Goal: Task Accomplishment & Management: Complete application form

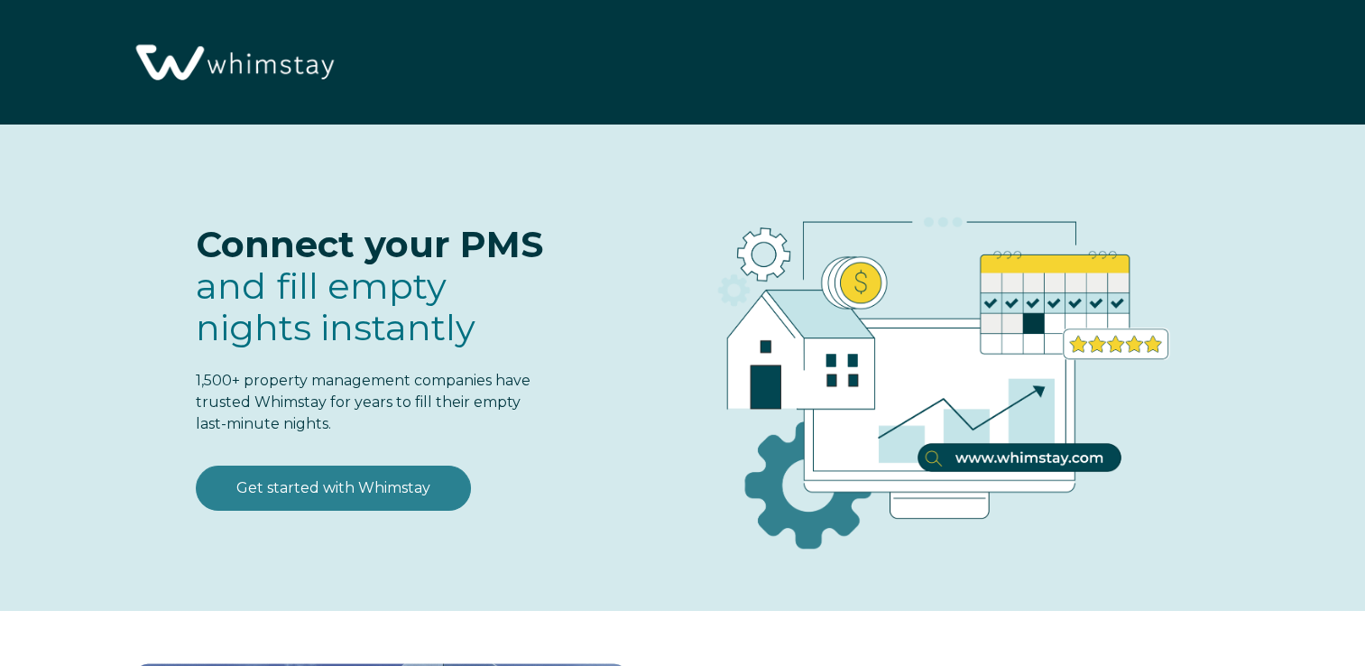
select select "US"
select select "Standard"
click at [394, 478] on link "Get started with Whimstay" at bounding box center [333, 487] width 275 height 45
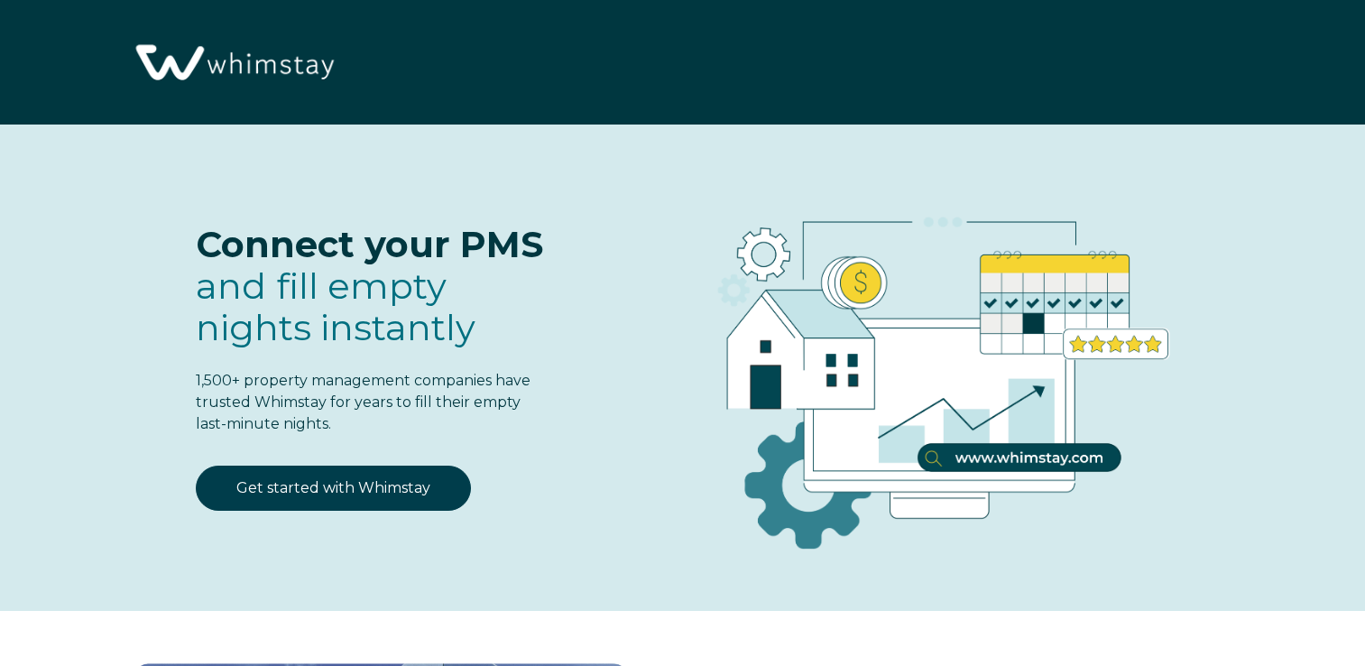
scroll to position [2222, 0]
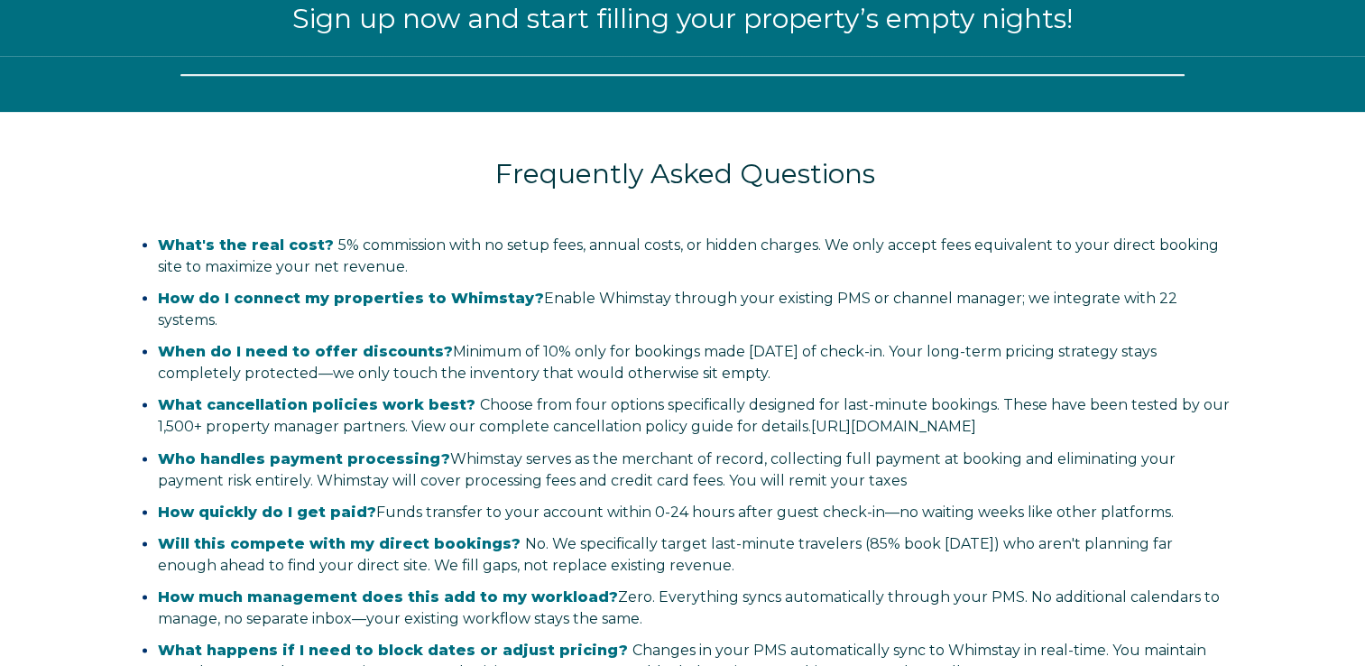
select select "US"
select select "Standard"
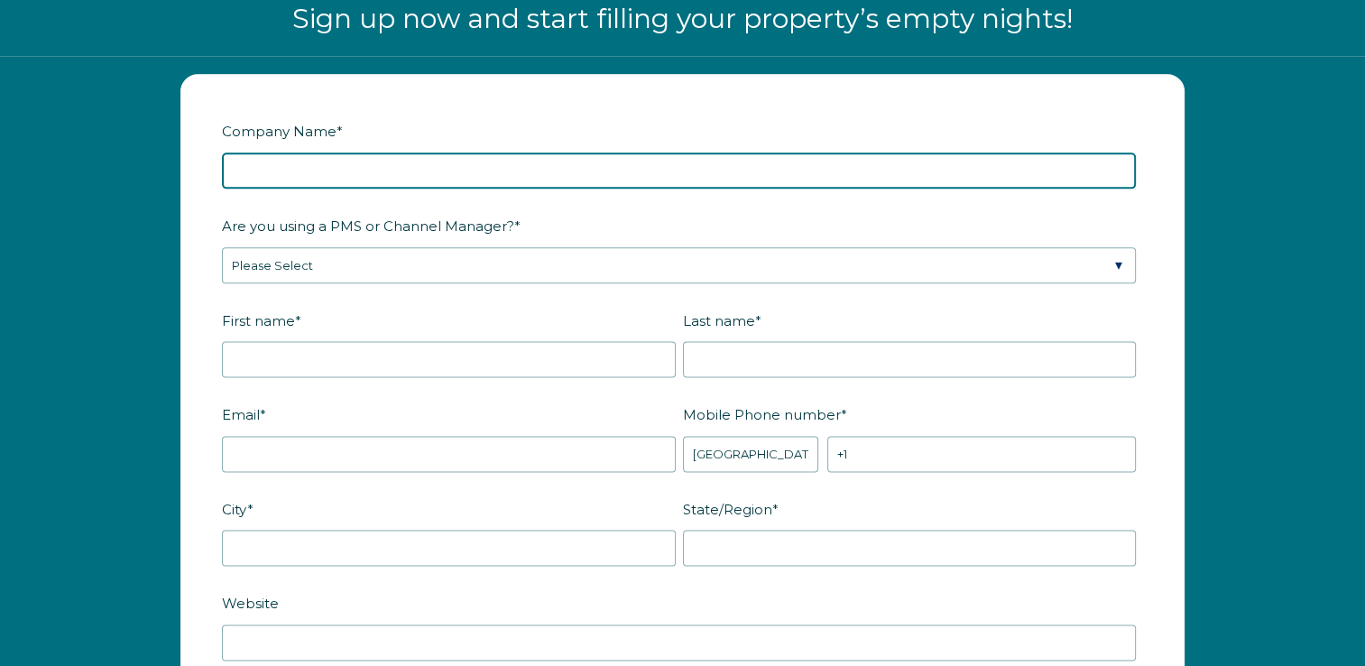
click at [436, 158] on input "Company Name *" at bounding box center [679, 170] width 914 height 36
type input "K & E Property Group, LLC"
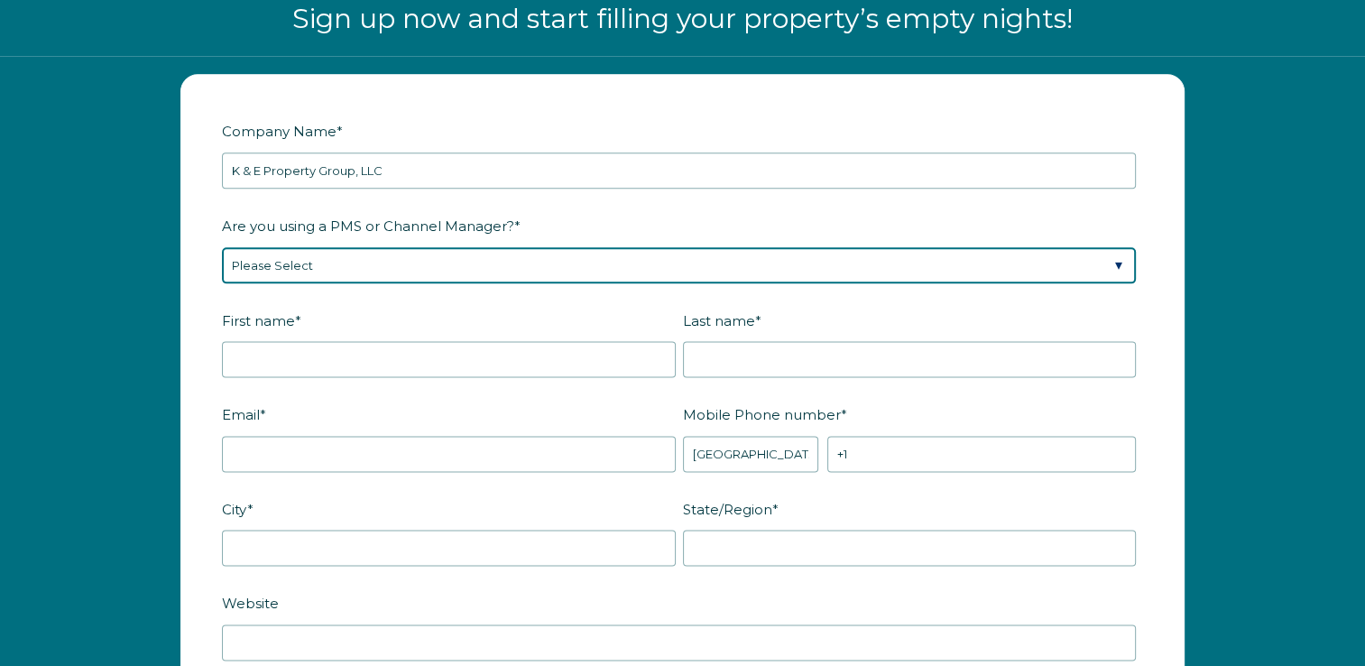
click at [404, 258] on select "Please Select Barefoot BookingPal Boost Brightside CiiRUS Escapia Guesty Hostaw…" at bounding box center [679, 265] width 914 height 36
select select "Not Listed"
click at [222, 247] on select "Please Select Barefoot BookingPal Boost Brightside CiiRUS Escapia Guesty Hostaw…" at bounding box center [679, 265] width 914 height 36
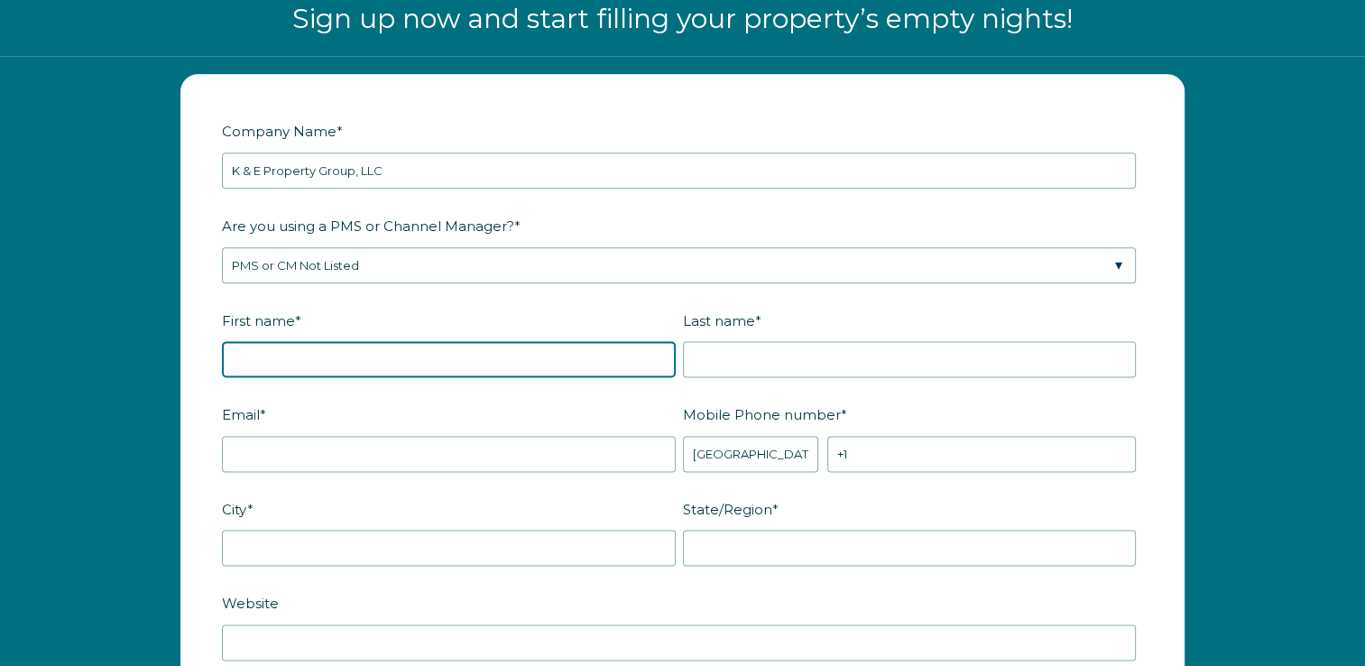
click at [378, 345] on input "First name *" at bounding box center [449, 359] width 454 height 36
type input "[PERSON_NAME]"
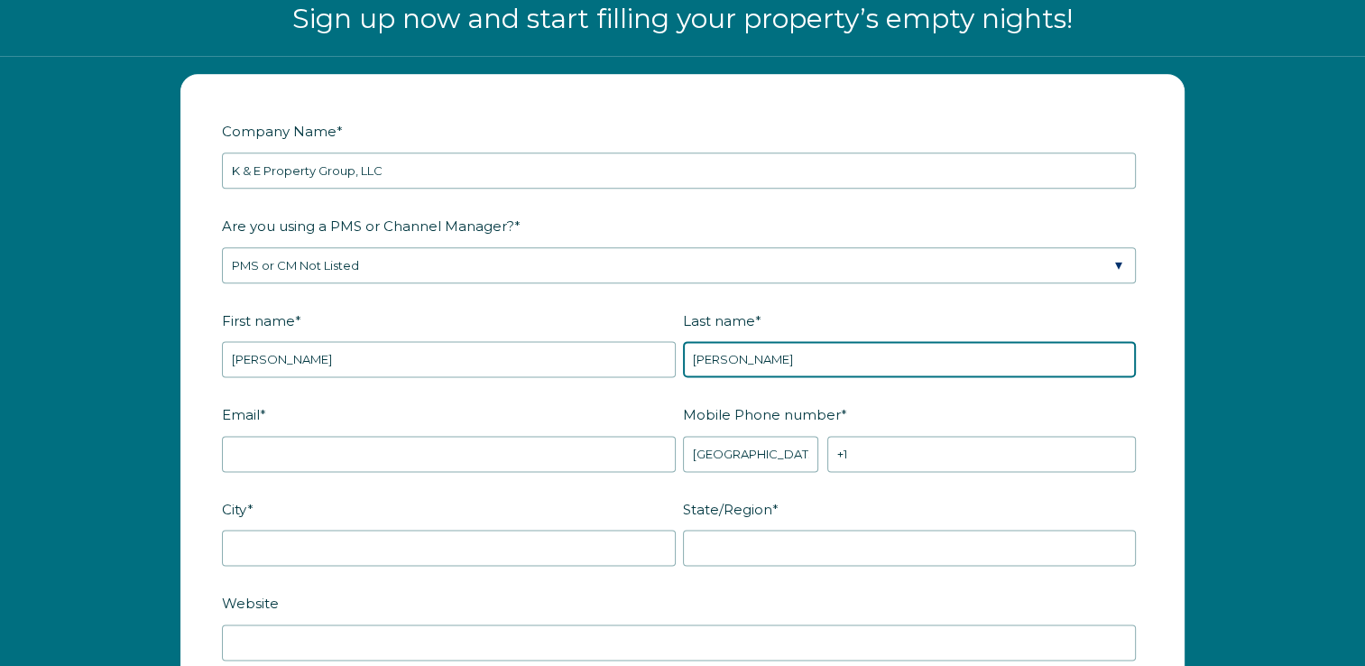
type input "[PERSON_NAME]"
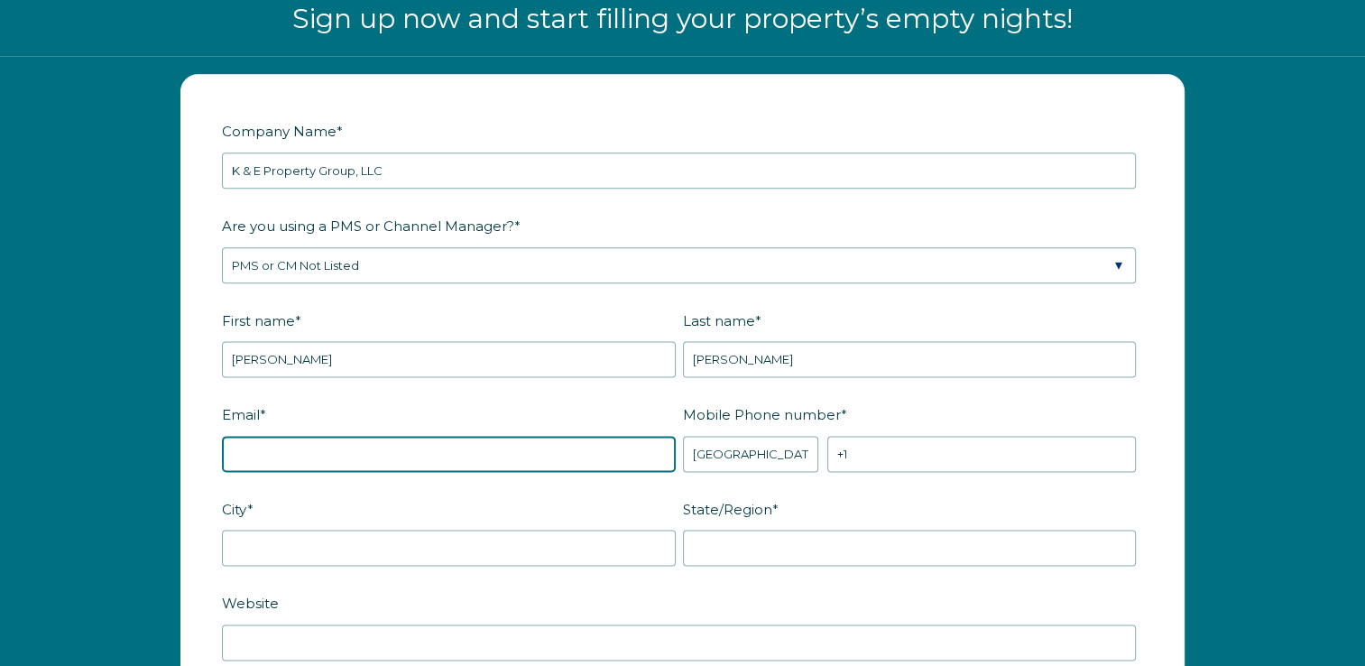
click at [271, 447] on input "Email *" at bounding box center [449, 454] width 454 height 36
type input "[PERSON_NAME][EMAIL_ADDRESS][DOMAIN_NAME]"
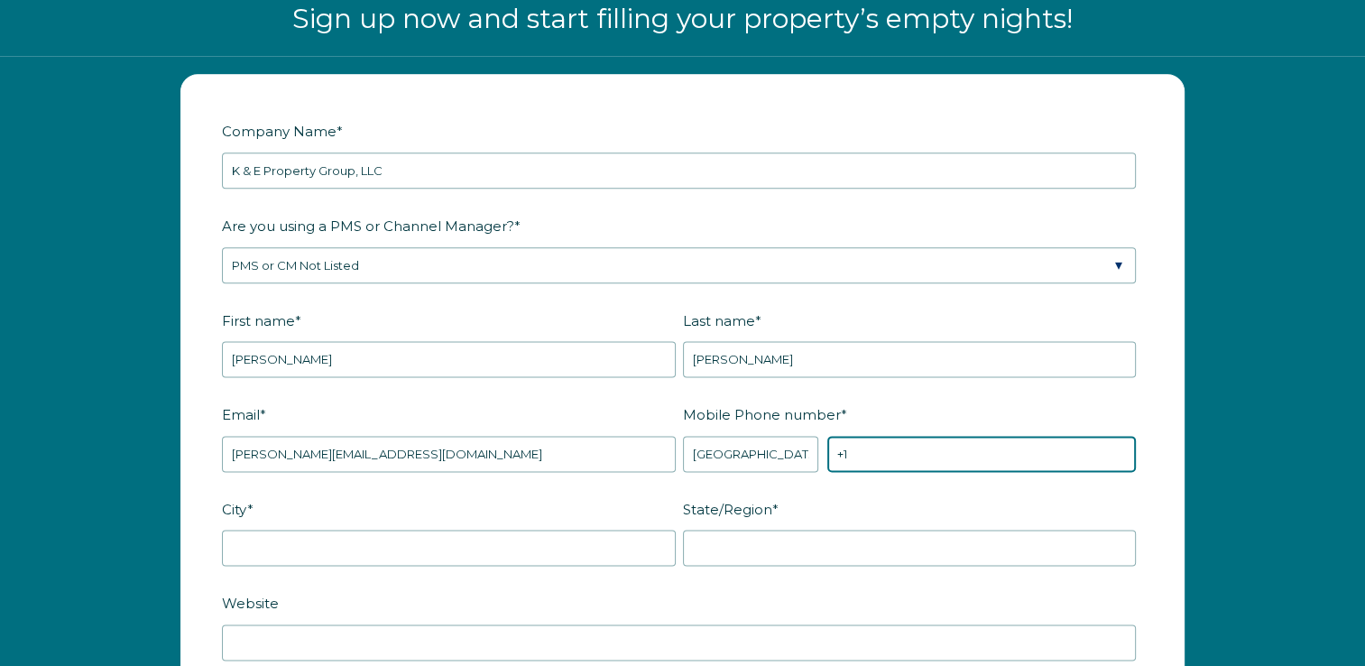
click at [956, 455] on input "+1" at bounding box center [981, 454] width 308 height 36
type input "[PHONE_NUMBER]"
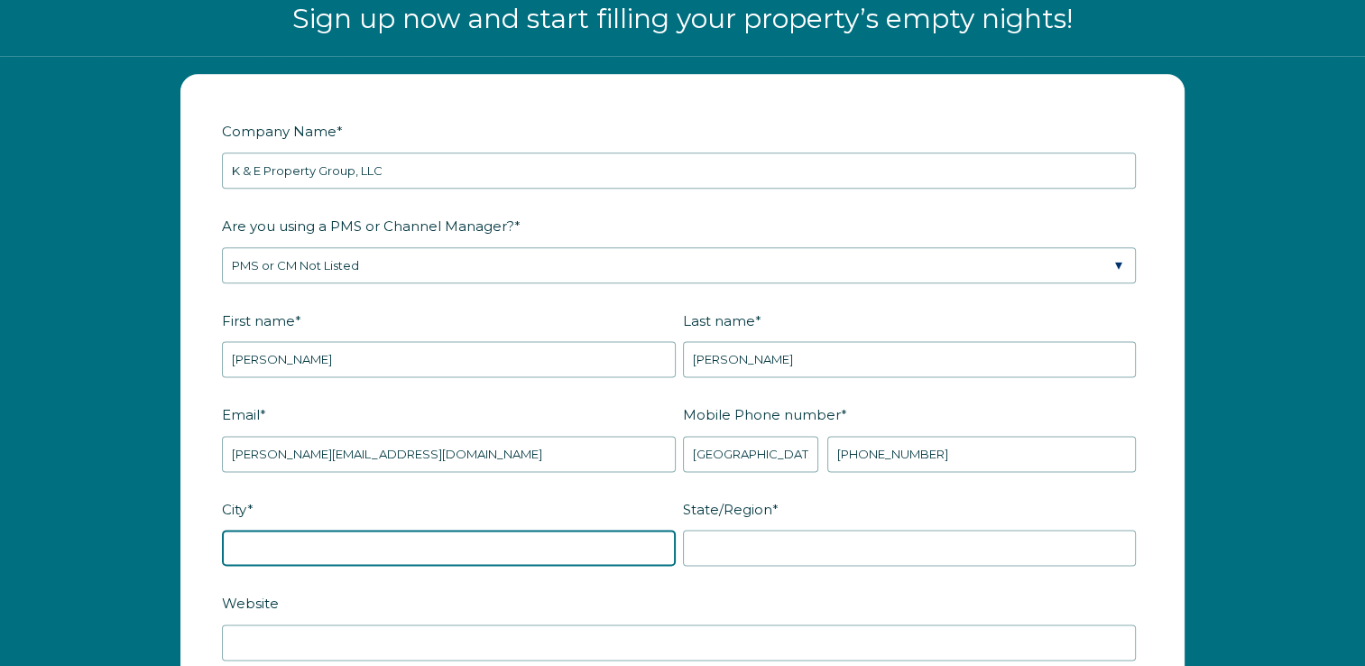
click at [471, 539] on input "City *" at bounding box center [449, 547] width 454 height 36
type input "[PERSON_NAME]"
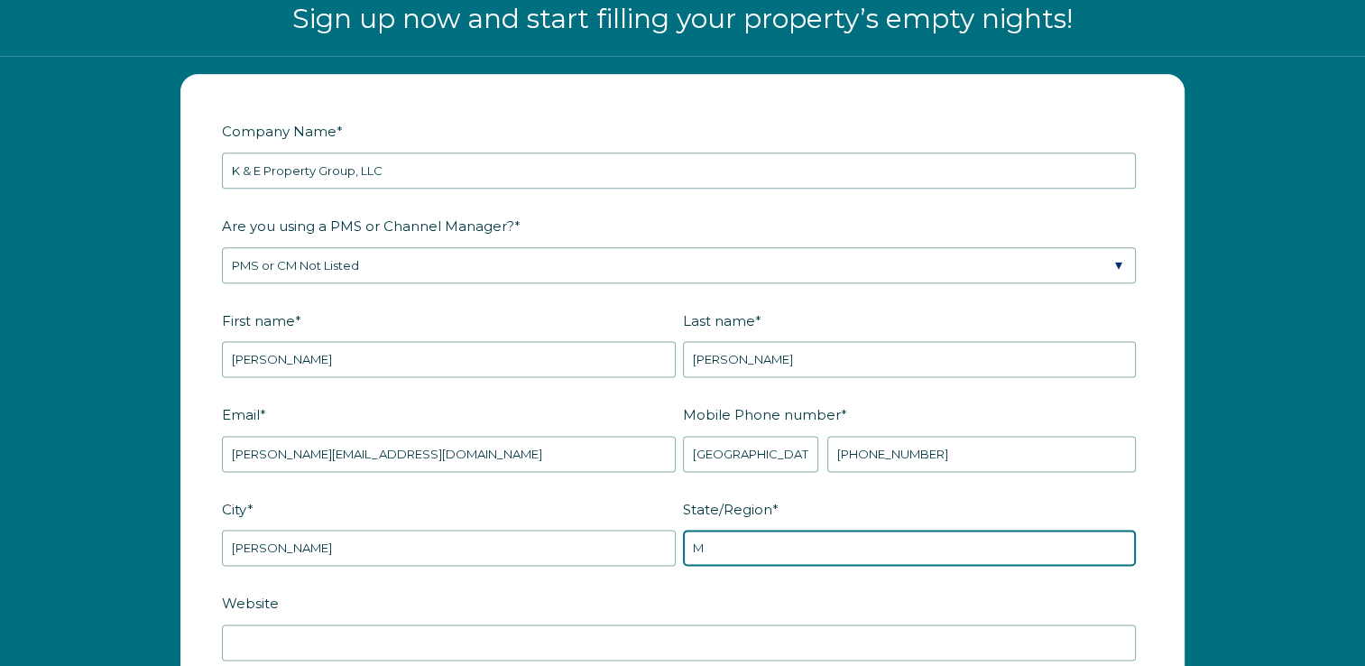
type input "[US_STATE]"
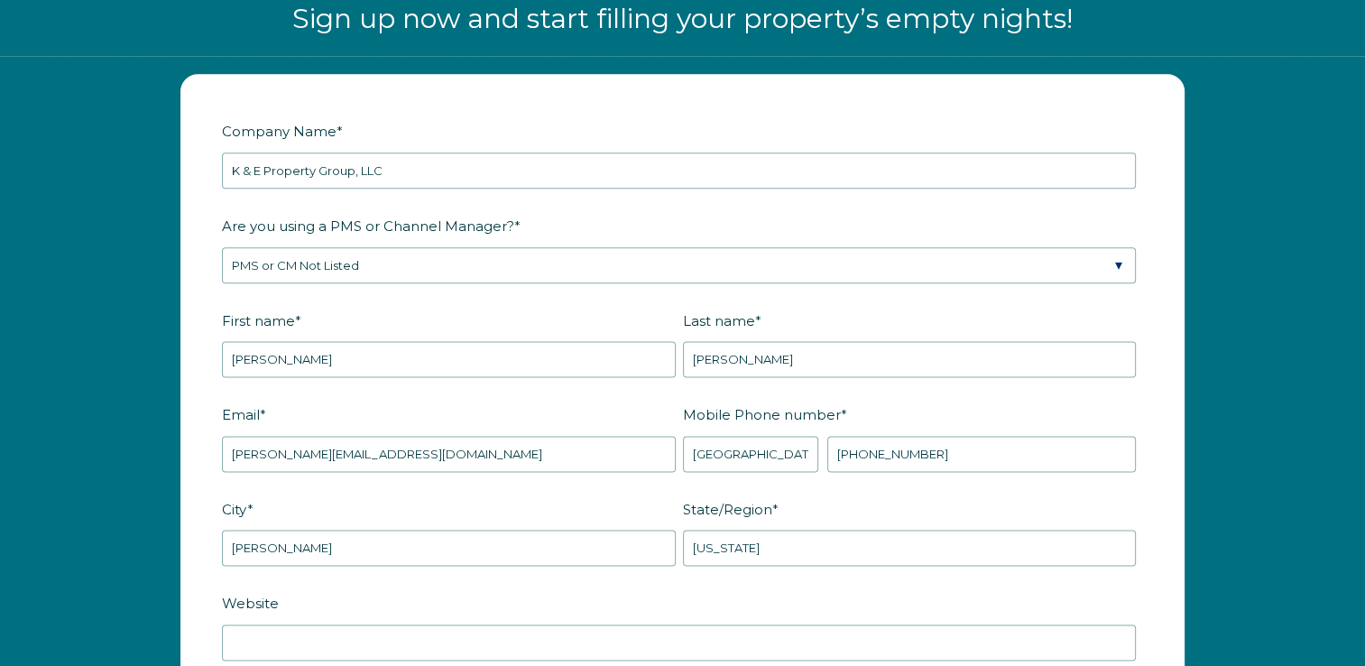
scroll to position [2611, 0]
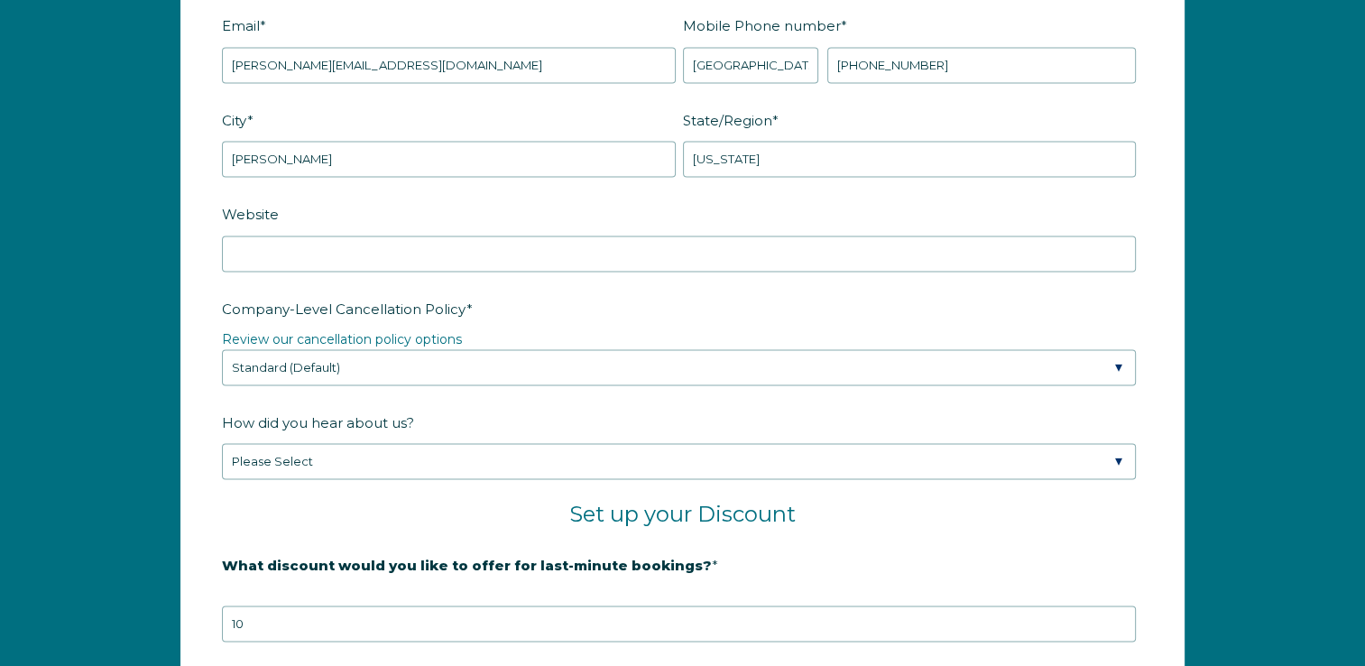
click at [471, 539] on fieldset "Set up your Discount" at bounding box center [682, 525] width 921 height 49
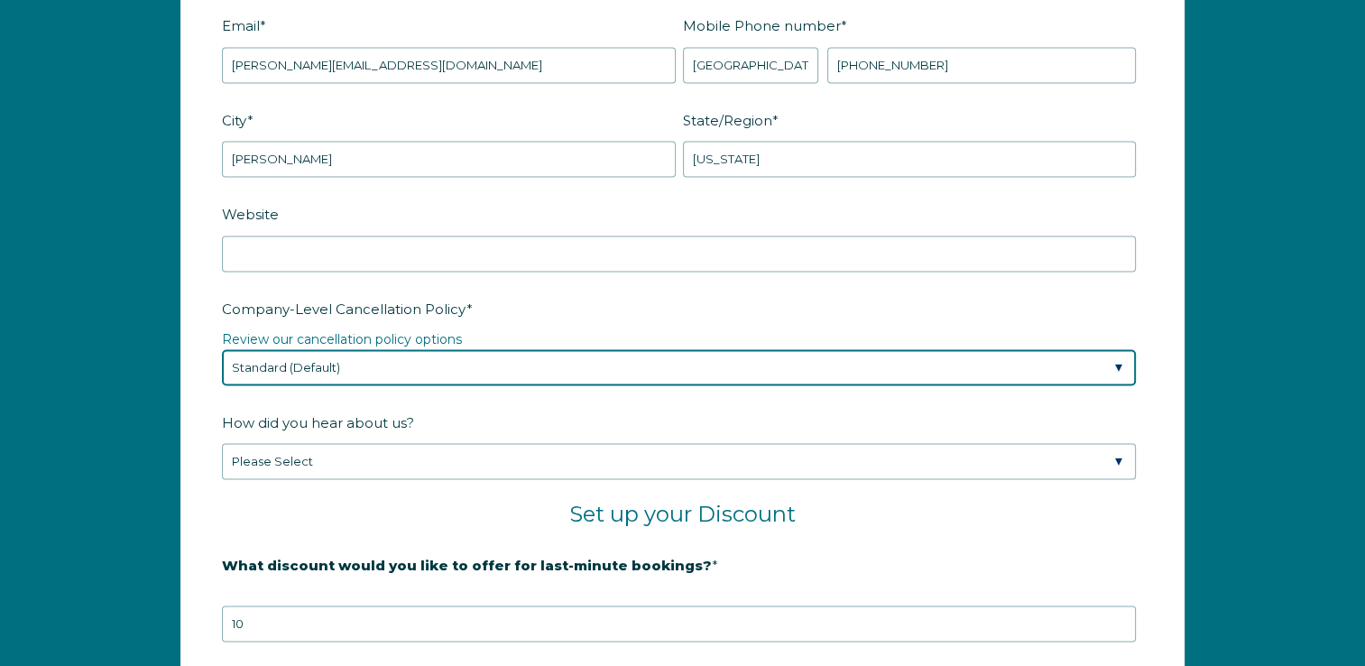
click at [512, 359] on select "Please Select Partial Standard (Default) Moderate Strict" at bounding box center [679, 367] width 914 height 36
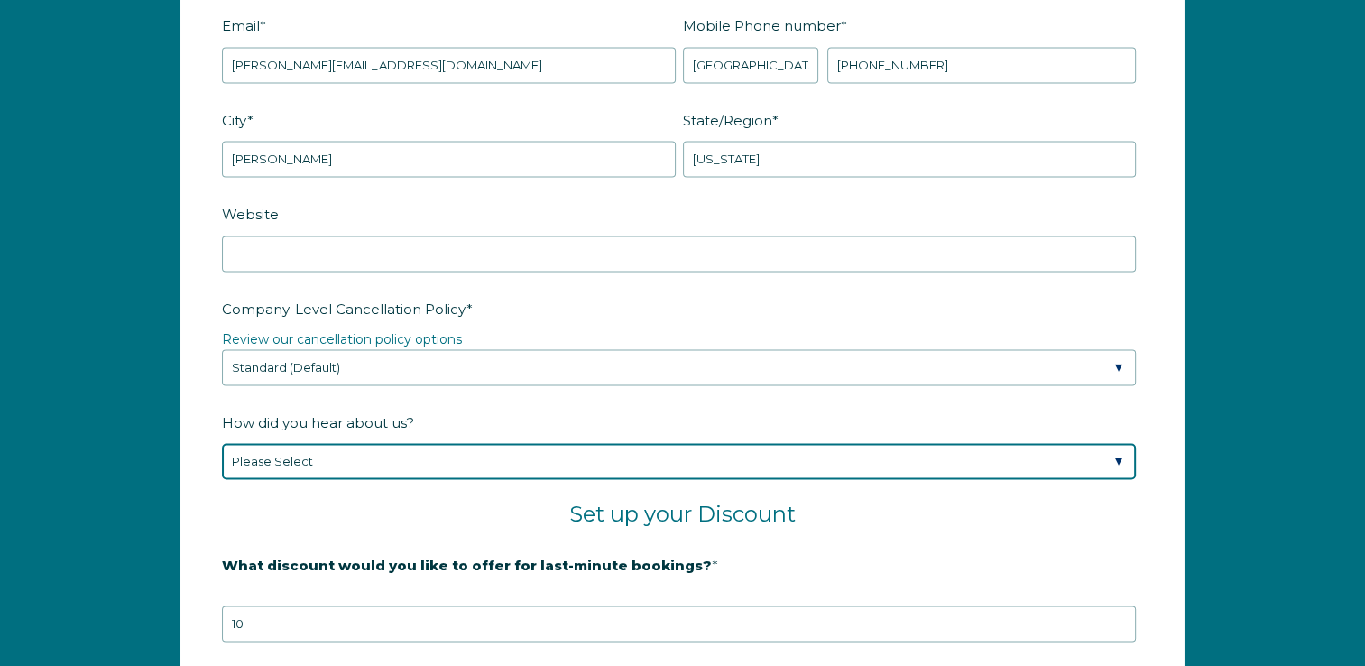
click at [472, 464] on select "Please Select Found Whimstay through a Google search Spoke to a Whimstay salesp…" at bounding box center [679, 461] width 914 height 36
select select "Podcast"
click at [222, 443] on select "Please Select Found Whimstay through a Google search Spoke to a Whimstay salesp…" at bounding box center [679, 461] width 914 height 36
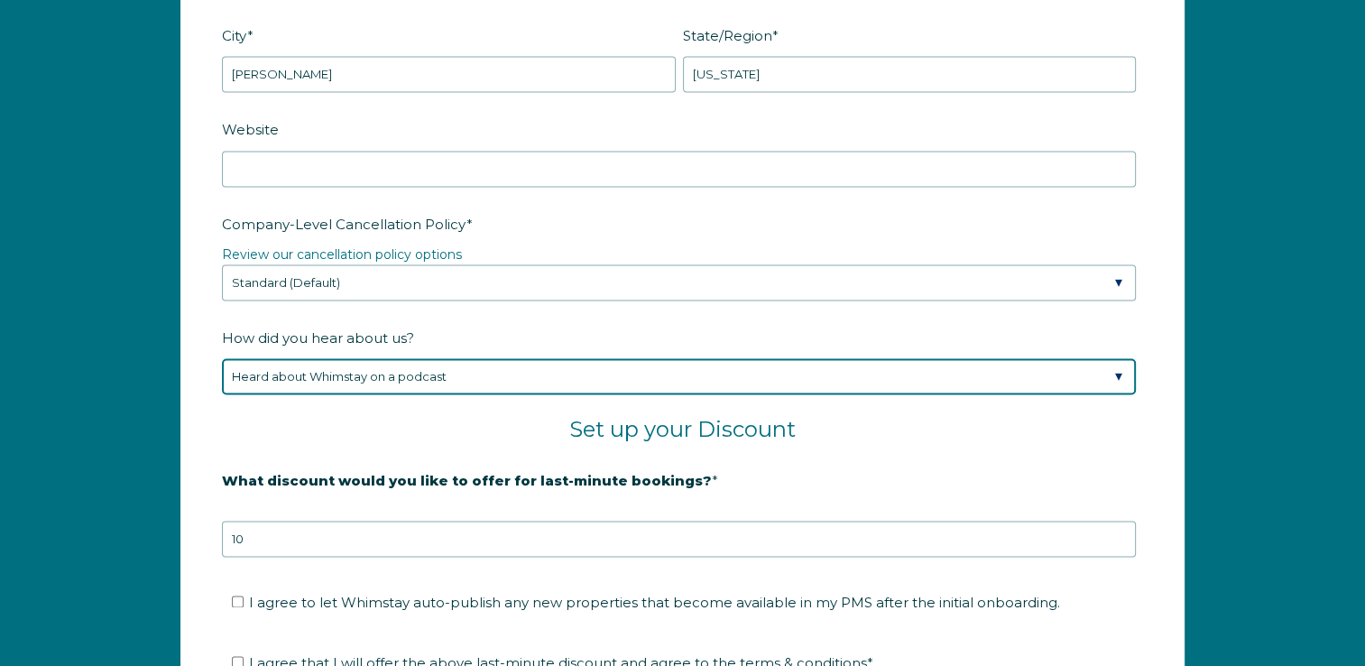
scroll to position [2706, 0]
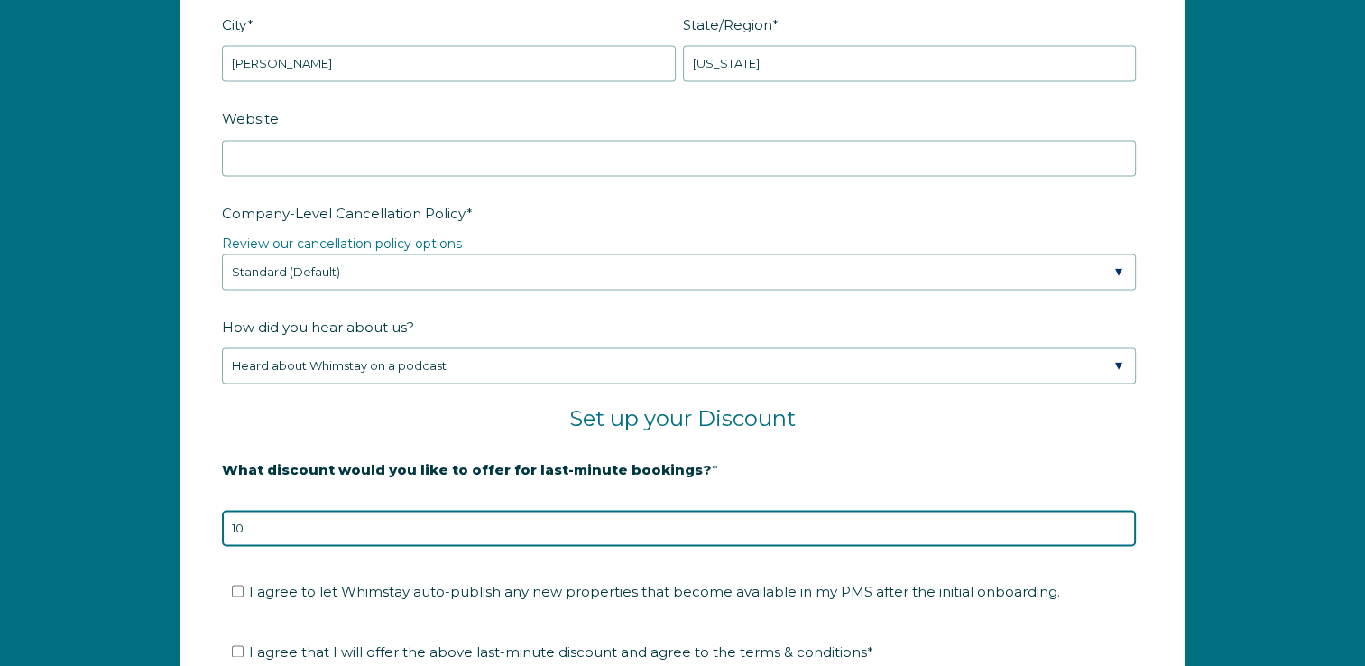
click at [446, 521] on input "10" at bounding box center [679, 528] width 914 height 36
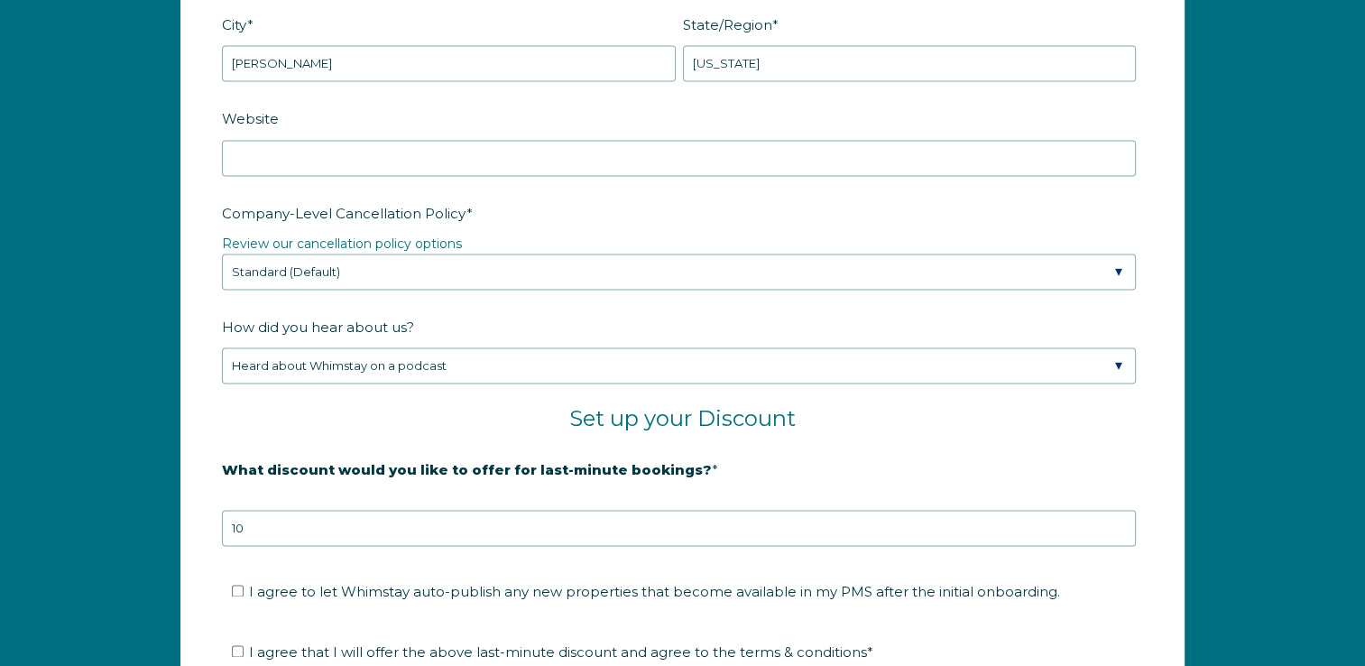
click at [382, 610] on fieldset "I agree to let Whimstay auto-publish any new properties that become available i…" at bounding box center [682, 597] width 921 height 60
click at [380, 588] on span "I agree to let Whimstay auto-publish any new properties that become available i…" at bounding box center [654, 591] width 811 height 17
click at [244, 588] on input "I agree to let Whimstay auto-publish any new properties that become available i…" at bounding box center [238, 590] width 12 height 12
checkbox input "true"
click at [354, 647] on span "I agree that I will offer the above last-minute discount and agree to the terms…" at bounding box center [561, 651] width 624 height 17
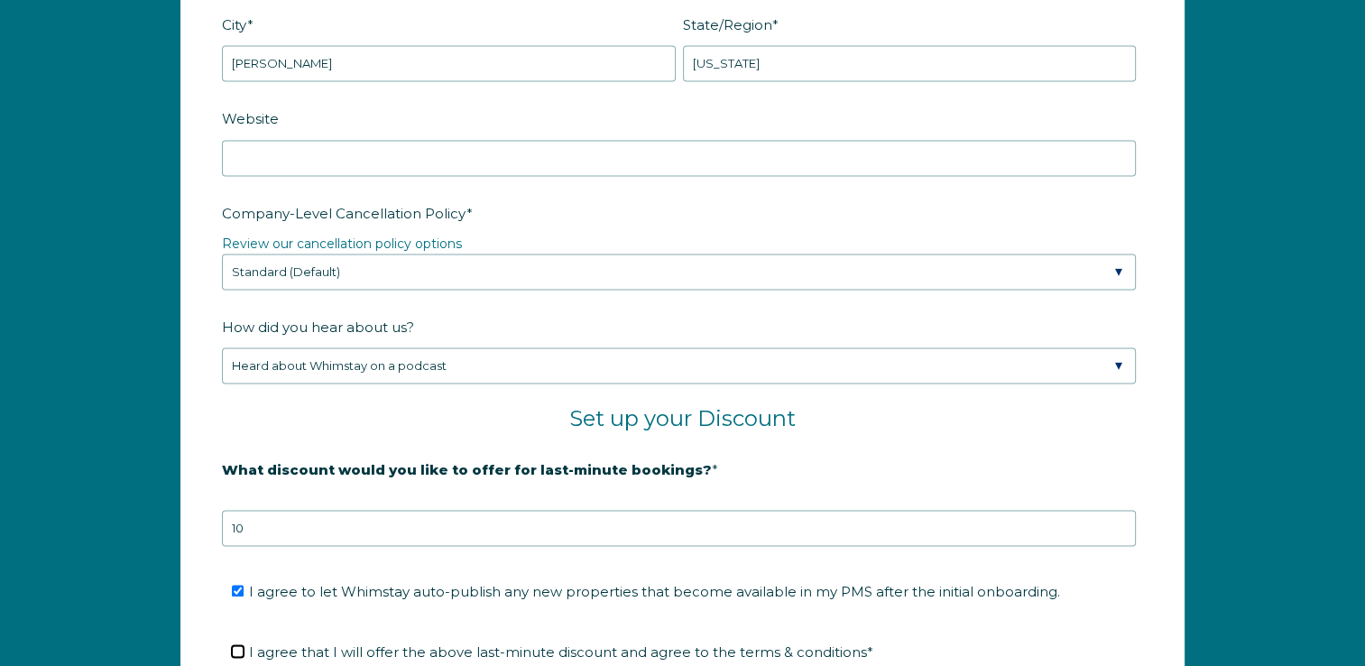
click at [244, 647] on input "I agree that I will offer the above last-minute discount and agree to the terms…" at bounding box center [238, 651] width 12 height 12
checkbox input "true"
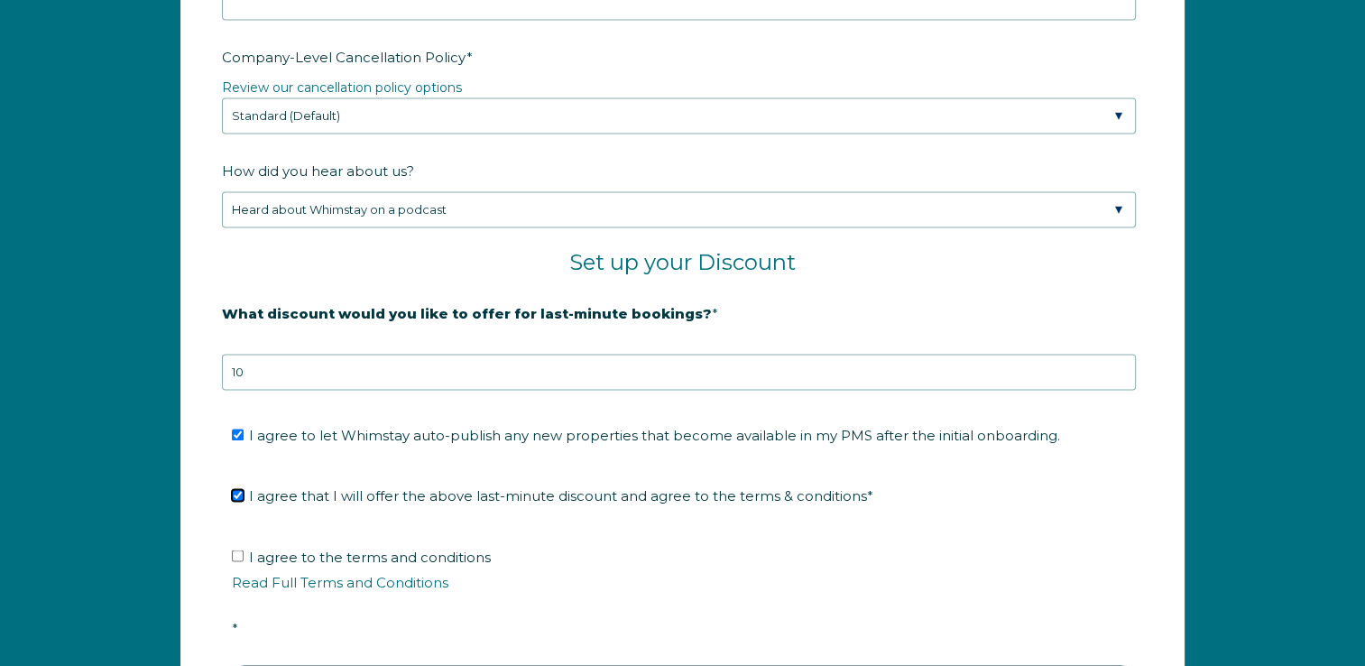
scroll to position [2862, 0]
click at [363, 554] on span "I agree to the terms and conditions Read Full Terms and Conditions *" at bounding box center [689, 592] width 914 height 88
click at [244, 554] on input "I agree to the terms and conditions Read Full Terms and Conditions *" at bounding box center [238, 556] width 12 height 12
checkbox input "true"
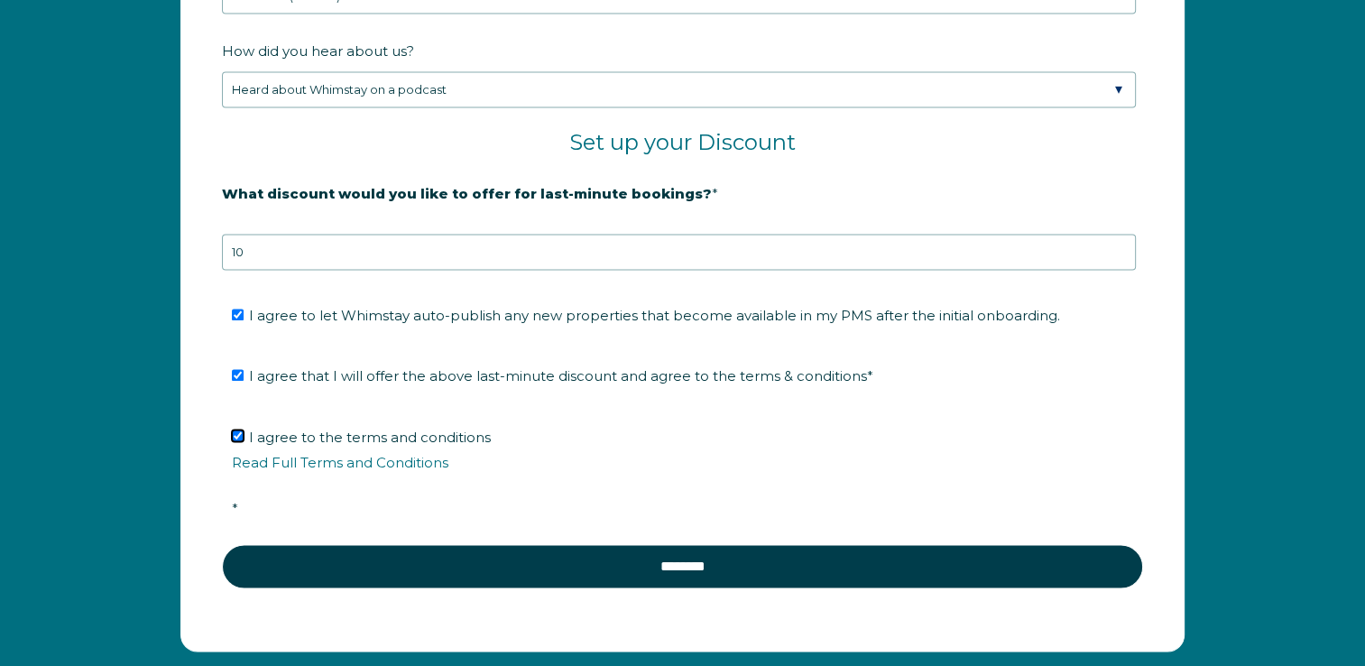
scroll to position [2992, 0]
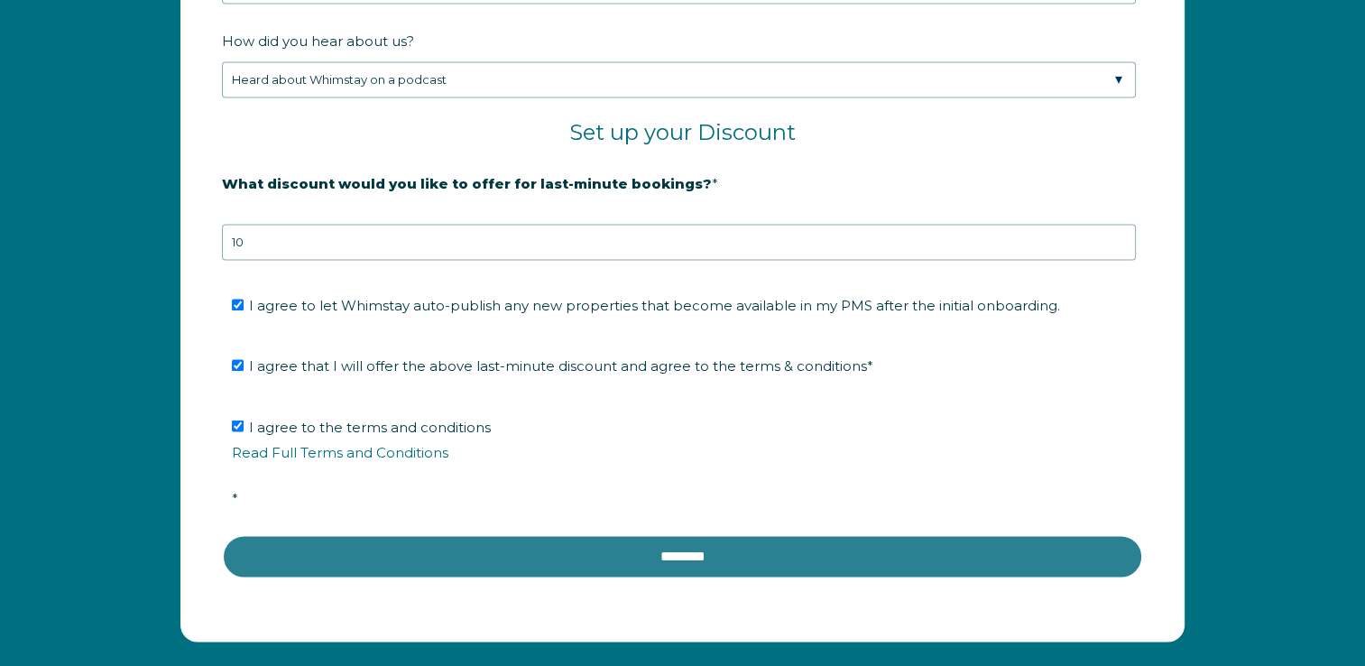
click at [546, 557] on input "********" at bounding box center [682, 555] width 921 height 43
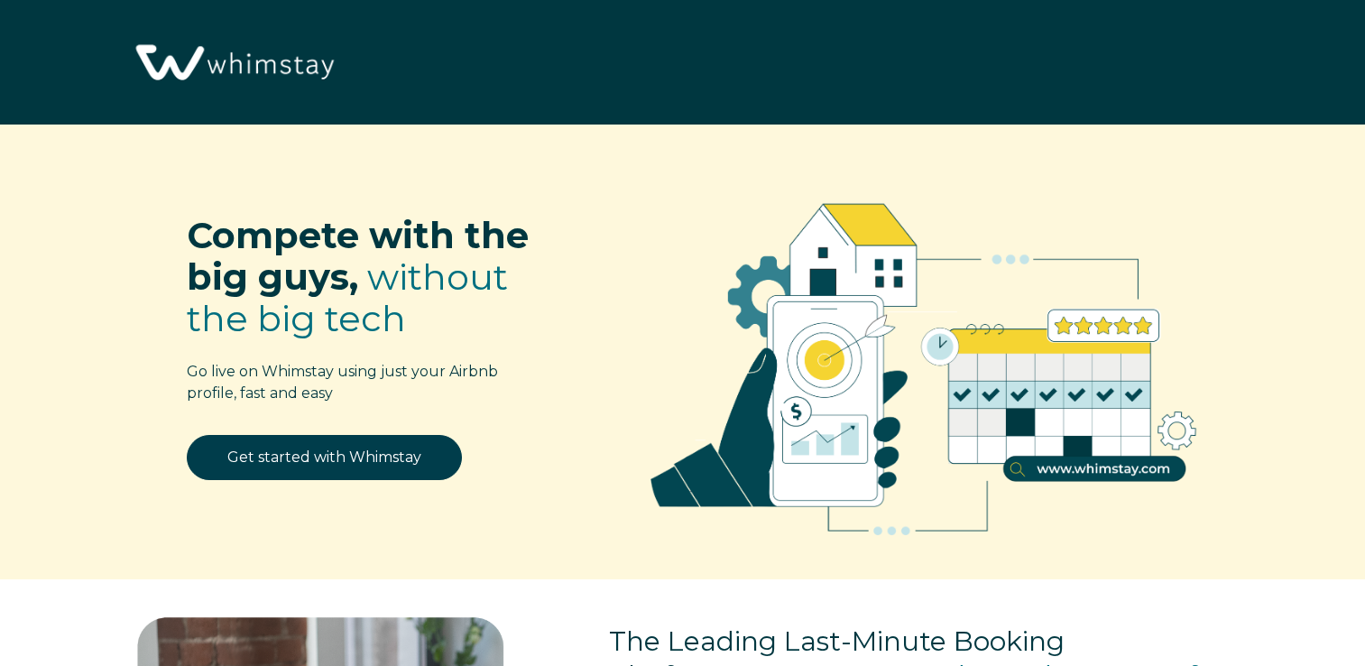
scroll to position [2222, 0]
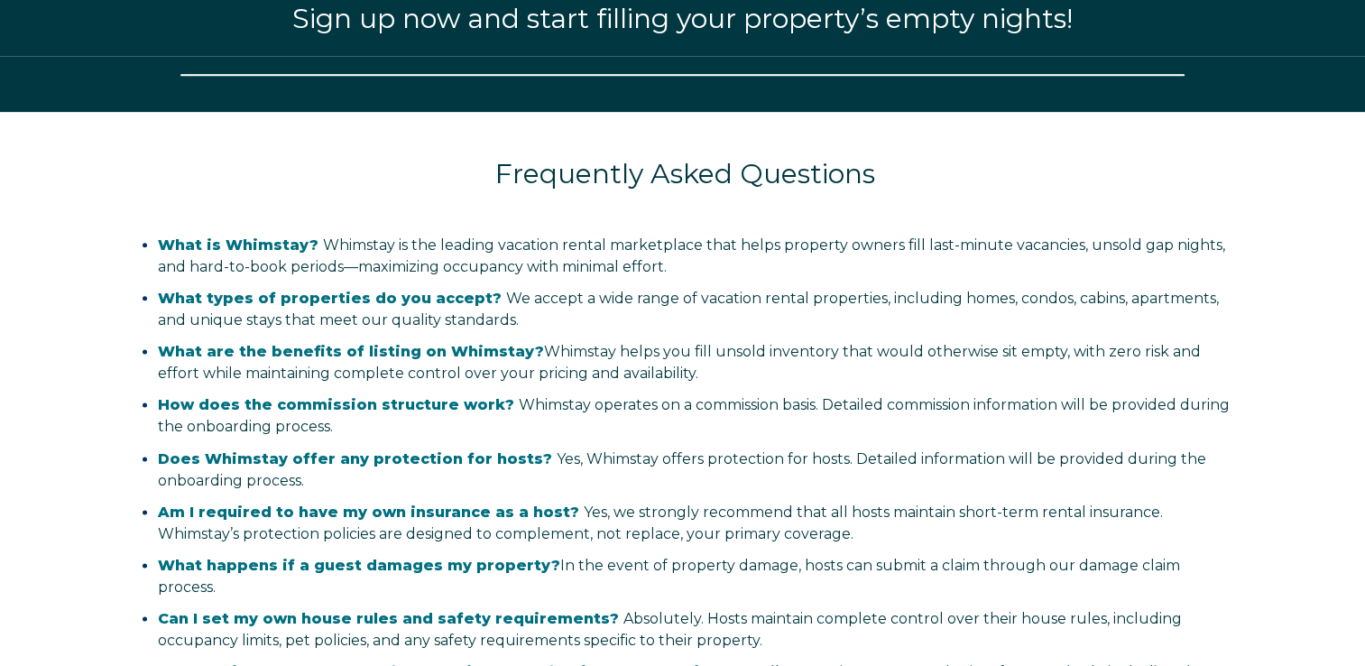
select select "US"
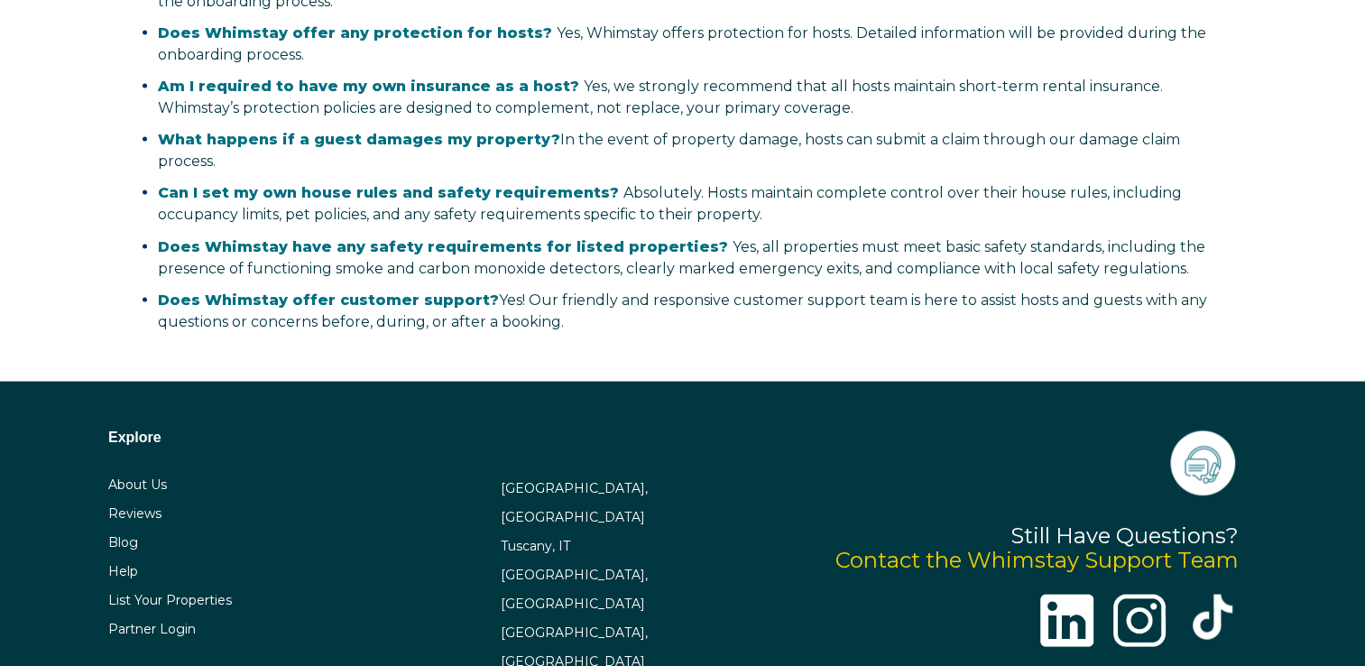
scroll to position [3550, 0]
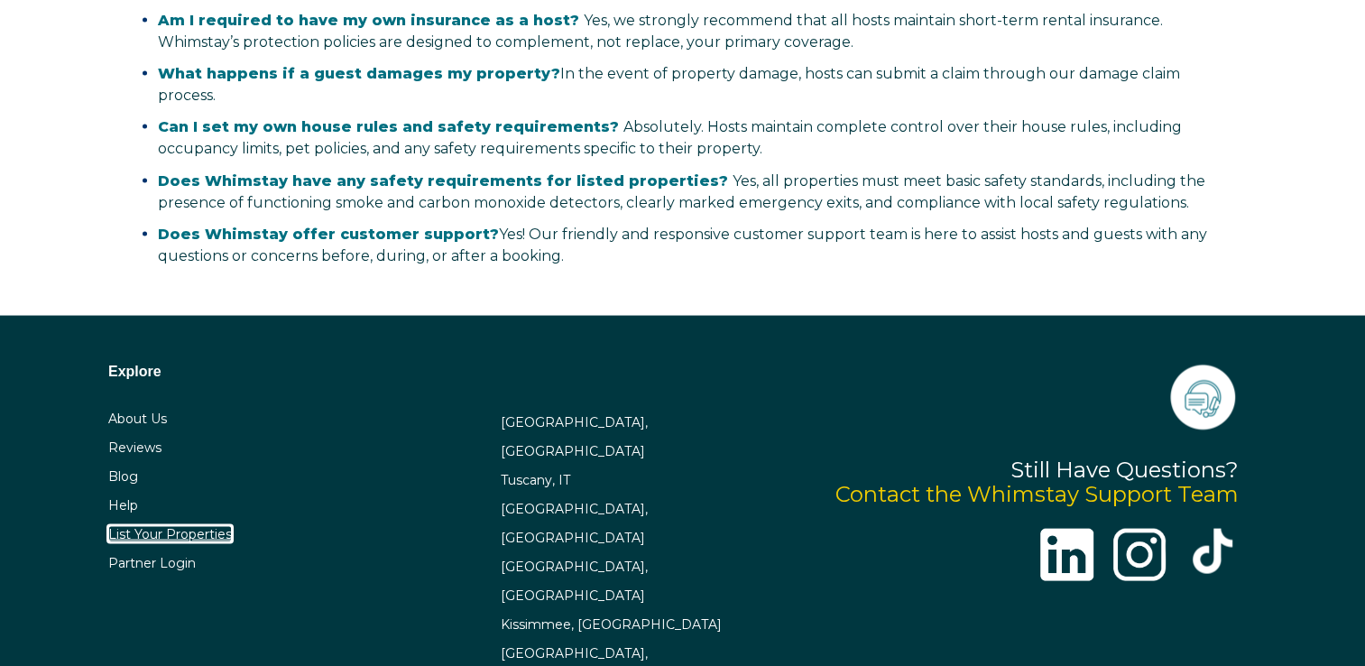
click at [226, 526] on link "List Your Properties" at bounding box center [170, 534] width 124 height 16
